Goal: Transaction & Acquisition: Purchase product/service

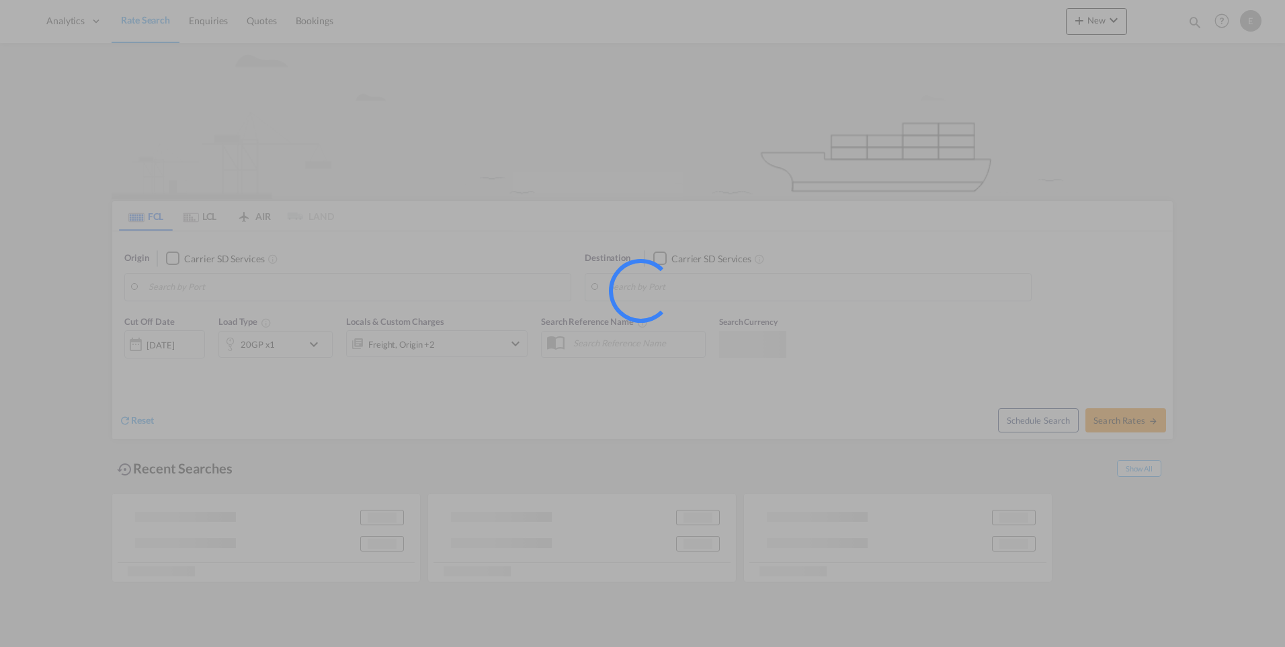
type input "[GEOGRAPHIC_DATA], [GEOGRAPHIC_DATA]"
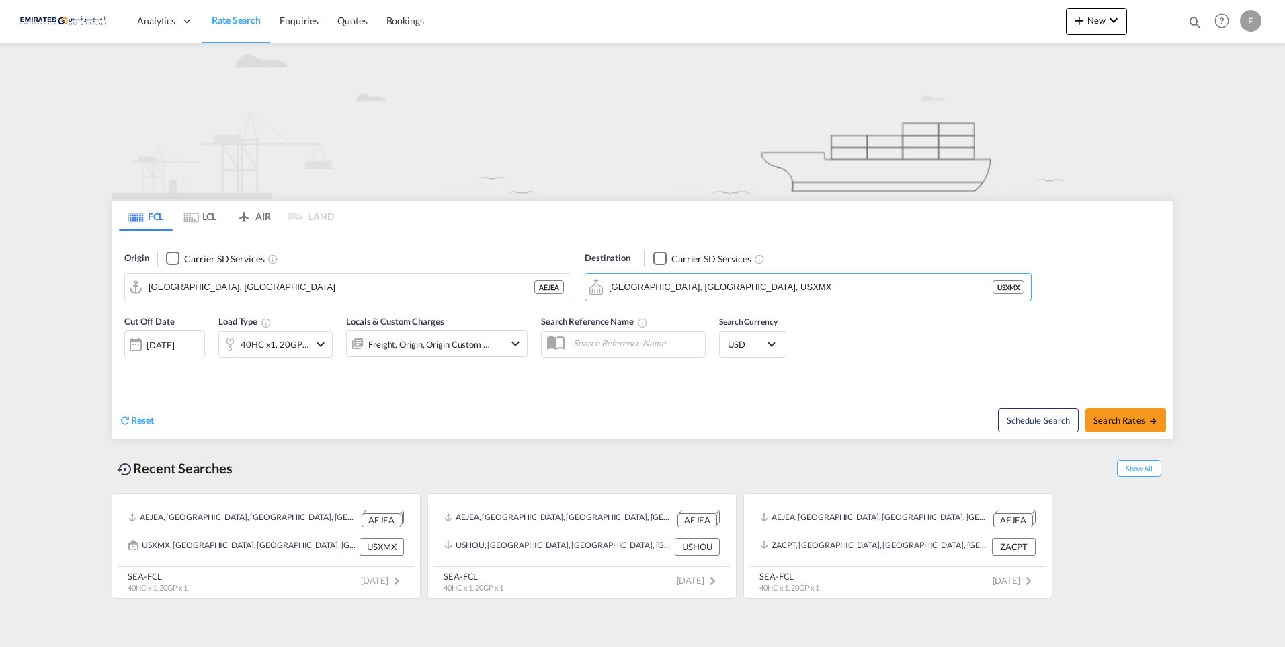
paste input "Laem Chabang"
click at [735, 323] on div "Laem Chabang [GEOGRAPHIC_DATA] THLCH" at bounding box center [712, 324] width 255 height 40
type input "Laem Chabang, THLCH"
click at [256, 297] on md-autocomplete-wrap "[GEOGRAPHIC_DATA], [GEOGRAPHIC_DATA]" at bounding box center [356, 290] width 415 height 27
click at [279, 289] on input "[GEOGRAPHIC_DATA], [GEOGRAPHIC_DATA]" at bounding box center [356, 287] width 415 height 20
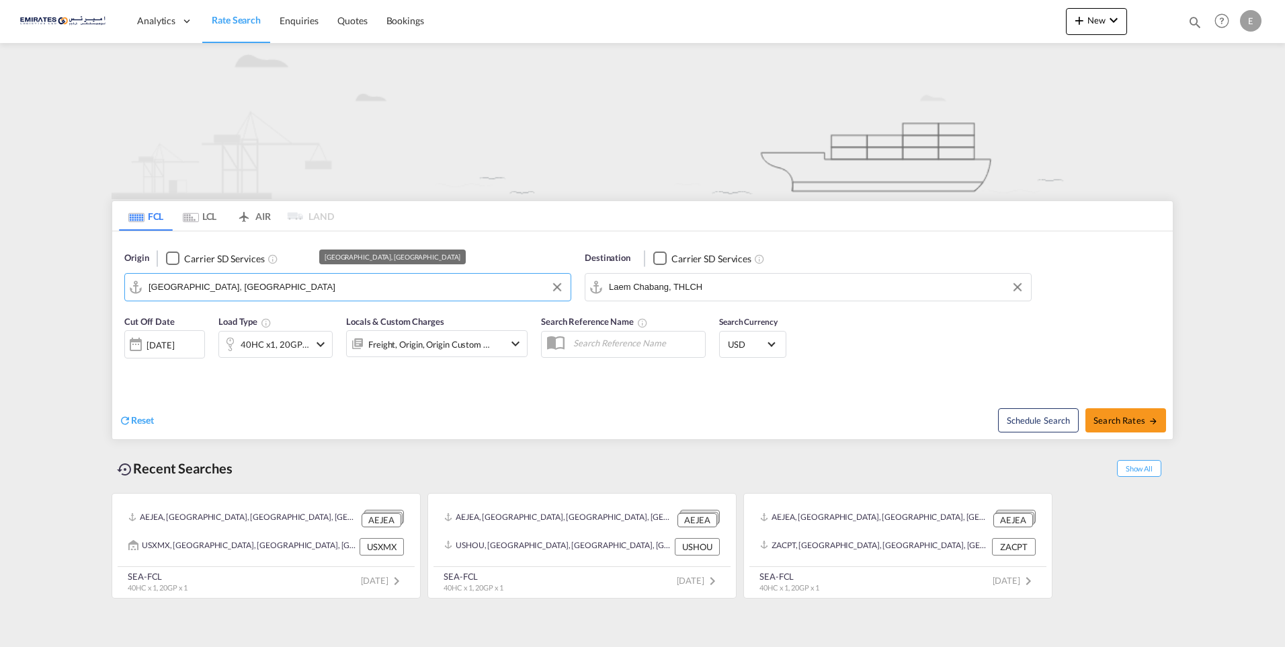
click at [281, 291] on input "[GEOGRAPHIC_DATA], [GEOGRAPHIC_DATA]" at bounding box center [356, 287] width 415 height 20
click at [290, 285] on input "[GEOGRAPHIC_DATA], [GEOGRAPHIC_DATA]" at bounding box center [356, 287] width 415 height 20
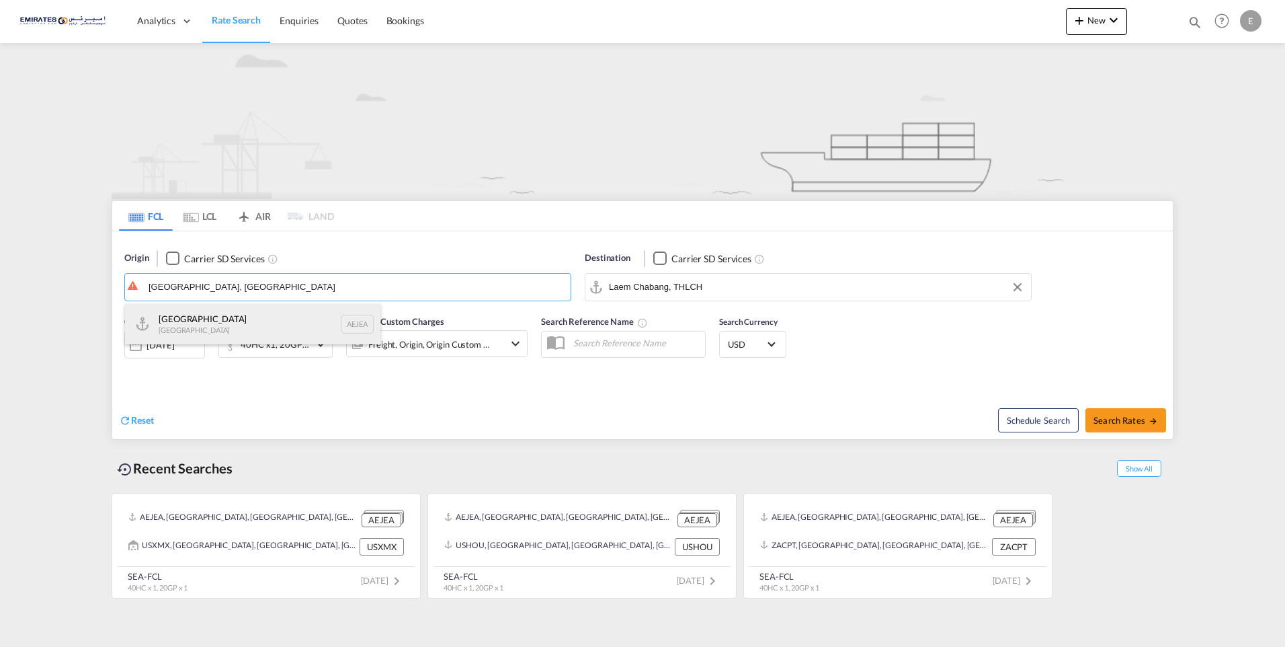
click at [285, 319] on div "[GEOGRAPHIC_DATA] AEJEA" at bounding box center [252, 324] width 255 height 40
type input "[GEOGRAPHIC_DATA], [GEOGRAPHIC_DATA]"
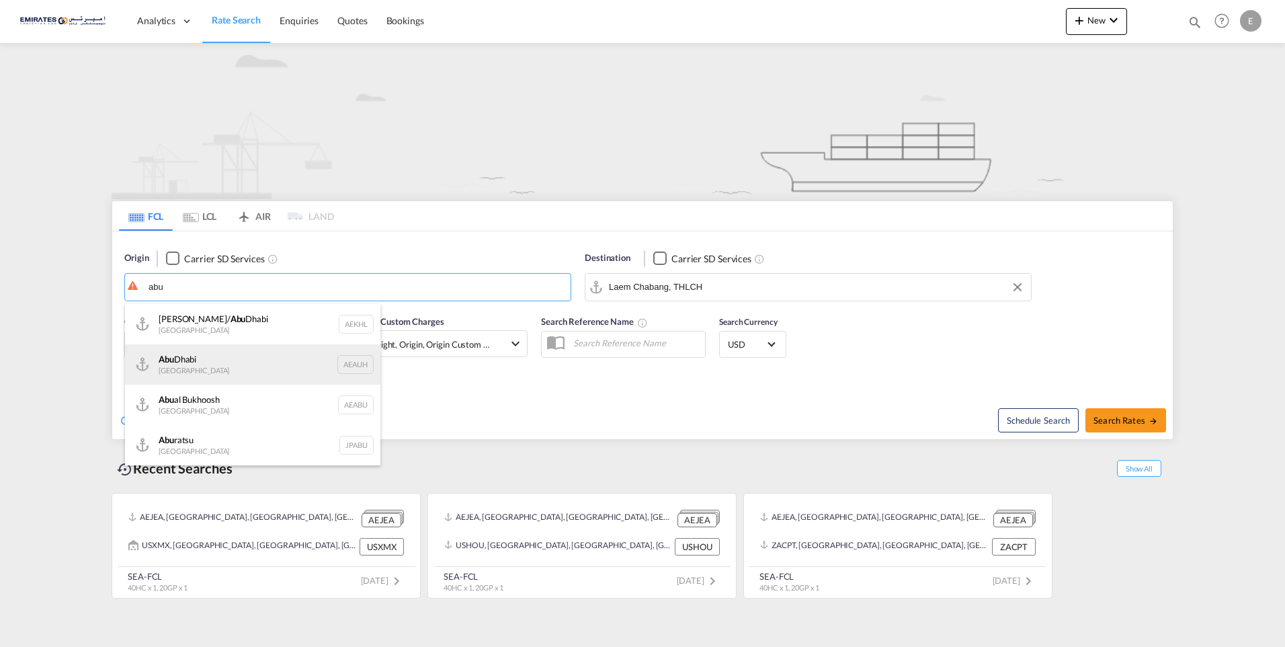
click at [278, 368] on div "[GEOGRAPHIC_DATA] [GEOGRAPHIC_DATA] AEAUH" at bounding box center [252, 364] width 255 height 40
type input "[GEOGRAPHIC_DATA], [GEOGRAPHIC_DATA]"
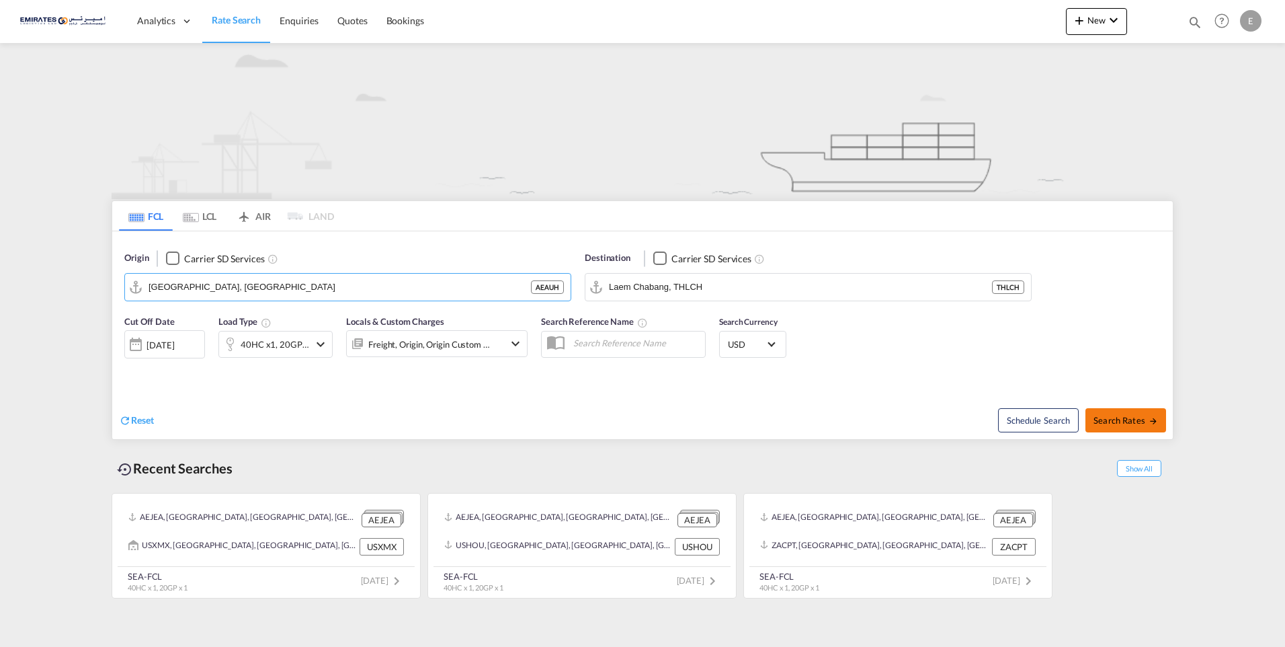
click at [1117, 421] on span "Search Rates" at bounding box center [1126, 420] width 65 height 11
type input "AEAUH to THLCH / [DATE]"
